Goal: Navigation & Orientation: Find specific page/section

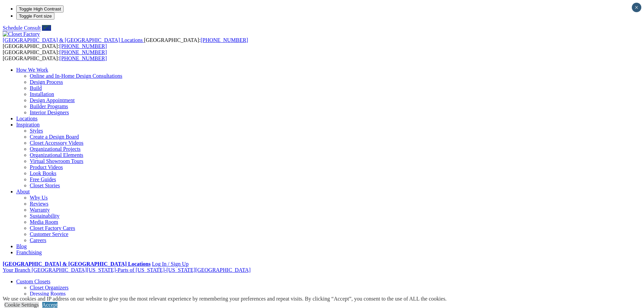
click at [69, 285] on link "Closet Organizers" at bounding box center [49, 288] width 39 height 6
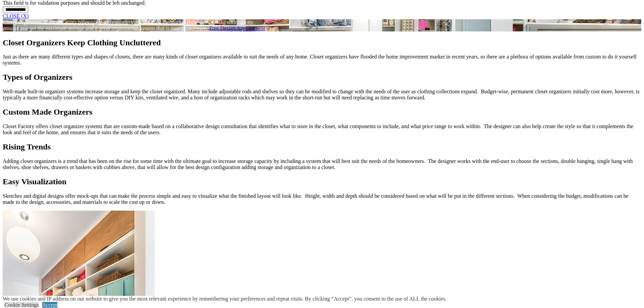
scroll to position [562, 0]
